Goal: Transaction & Acquisition: Purchase product/service

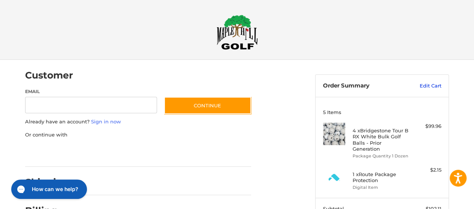
click at [425, 85] on link "Edit Cart" at bounding box center [422, 85] width 38 height 7
